Goal: Task Accomplishment & Management: Use online tool/utility

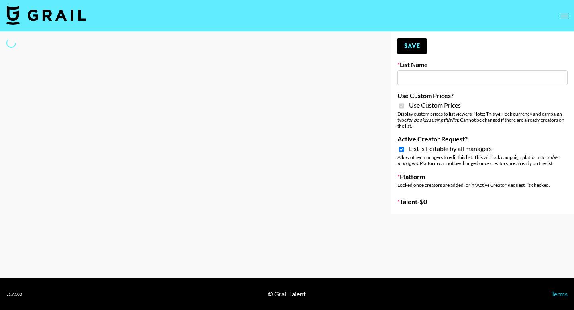
select select "Brand"
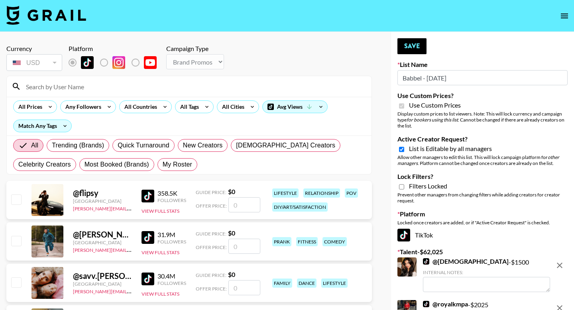
type input "Babbel - 3rd Sept"
checkbox input "true"
click at [88, 94] on div at bounding box center [189, 86] width 364 height 21
click at [86, 86] on input at bounding box center [193, 86] width 345 height 13
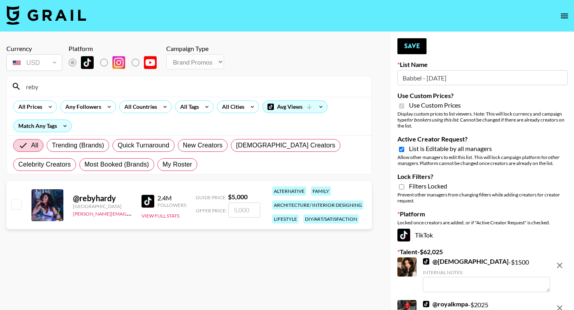
type input "reby"
click at [18, 204] on input "checkbox" at bounding box center [16, 205] width 10 height 10
checkbox input "true"
type input "5000"
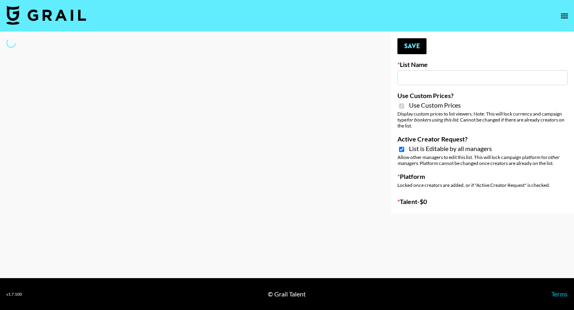
type input "Axis-Y - 3rd Sept"
checkbox input "true"
select select "Brand"
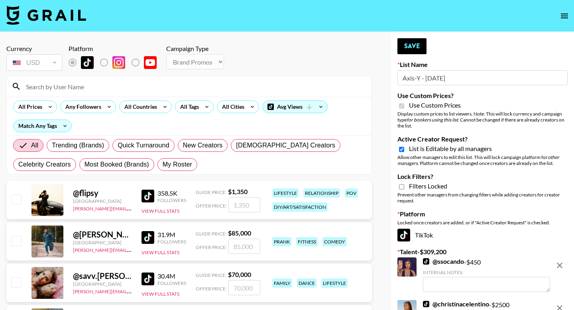
click at [200, 88] on input at bounding box center [193, 86] width 345 height 13
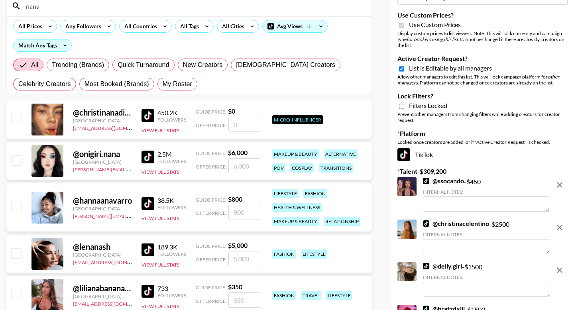
scroll to position [56, 0]
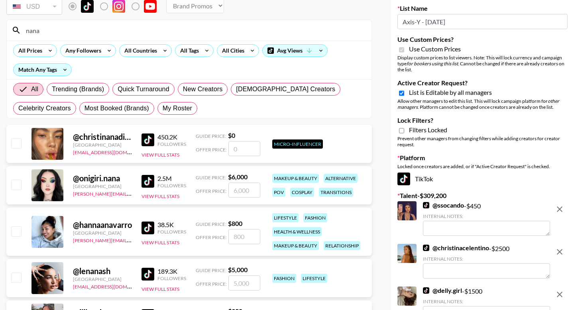
type input "nana"
click at [15, 184] on input "checkbox" at bounding box center [16, 185] width 10 height 10
checkbox input "true"
type input "6000"
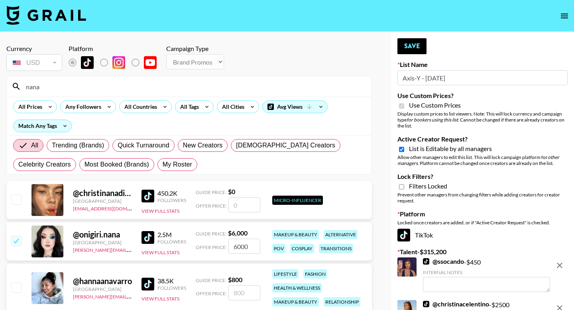
click at [70, 86] on input "nana" at bounding box center [193, 86] width 345 height 13
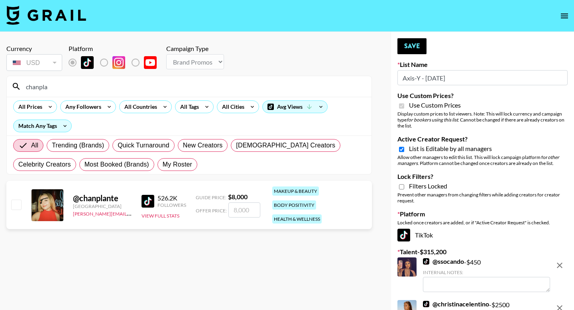
type input "chanpla"
click at [21, 189] on div "@ chanplante United States arthur@grail-talent.com 526.2K Followers View Full S…" at bounding box center [188, 205] width 365 height 48
click at [18, 204] on input "checkbox" at bounding box center [16, 205] width 10 height 10
checkbox input "true"
type input "8000"
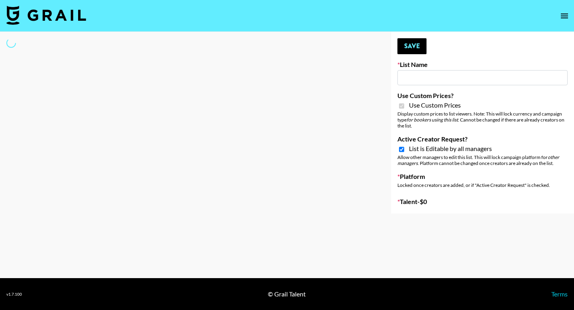
type input "Content Labs for Govee's TV Backlight 3."
checkbox input "true"
select select "Brand"
